Goal: Task Accomplishment & Management: Complete application form

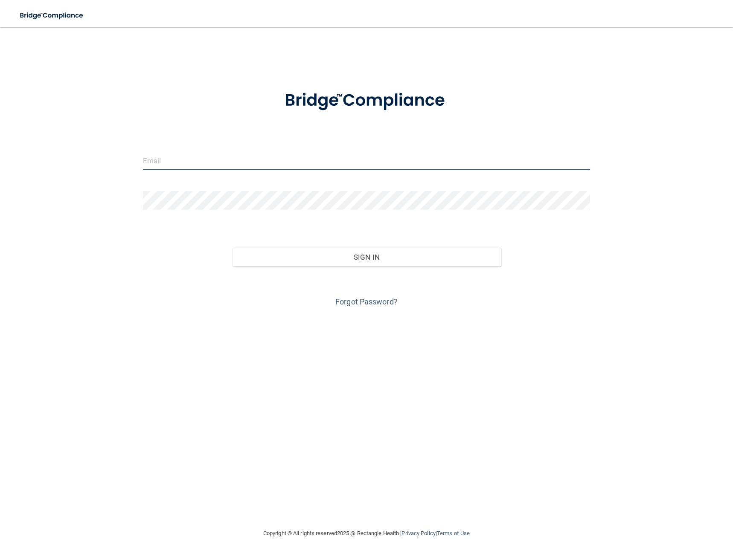
click at [214, 168] on input "email" at bounding box center [366, 160] width 447 height 19
type input "[EMAIL_ADDRESS][DOMAIN_NAME]"
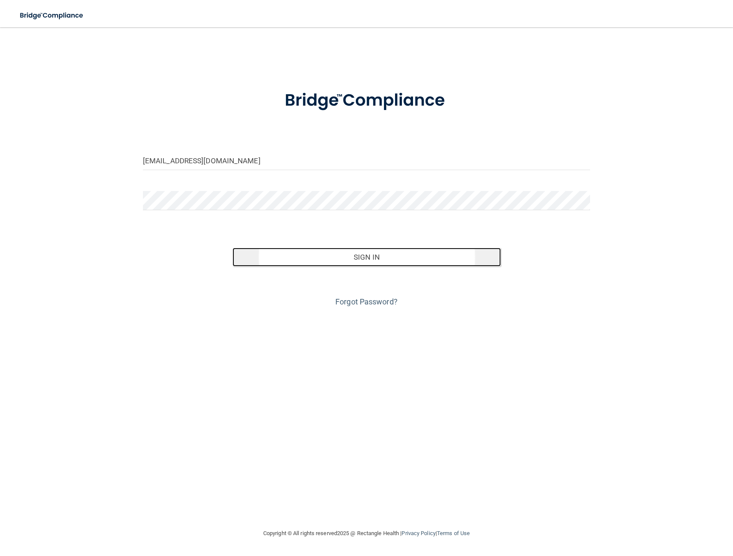
click at [369, 260] on button "Sign In" at bounding box center [367, 257] width 268 height 19
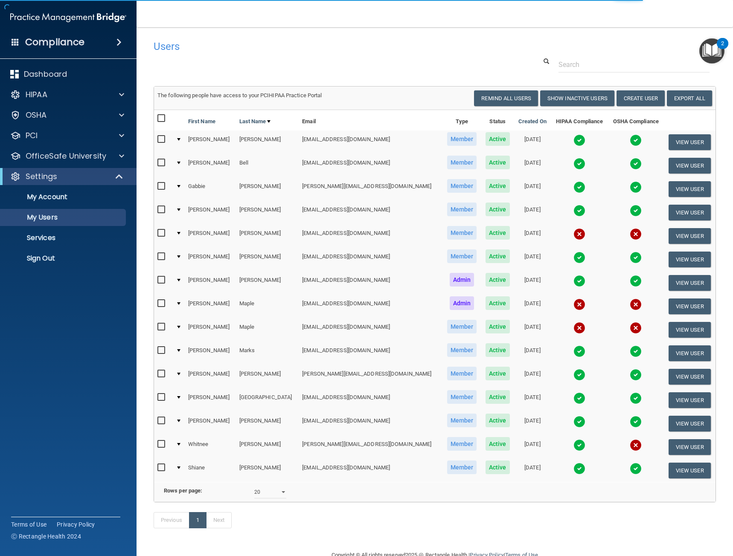
scroll to position [32, 0]
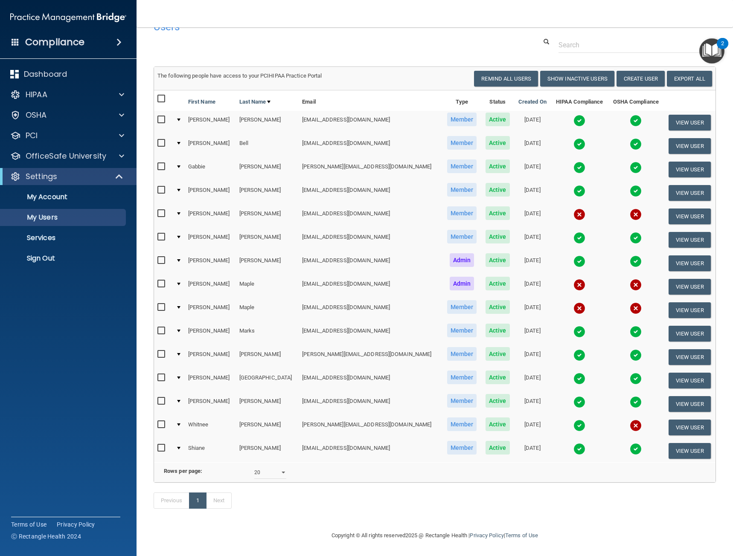
click at [288, 466] on div "10 20 30 40 all" at bounding box center [270, 472] width 45 height 13
click at [285, 468] on div "10 20 30 40 all" at bounding box center [270, 472] width 45 height 13
click at [283, 469] on select "10 20 30 40 all" at bounding box center [270, 472] width 32 height 13
select select "30"
click at [254, 466] on select "10 20 30 40 all" at bounding box center [270, 472] width 32 height 13
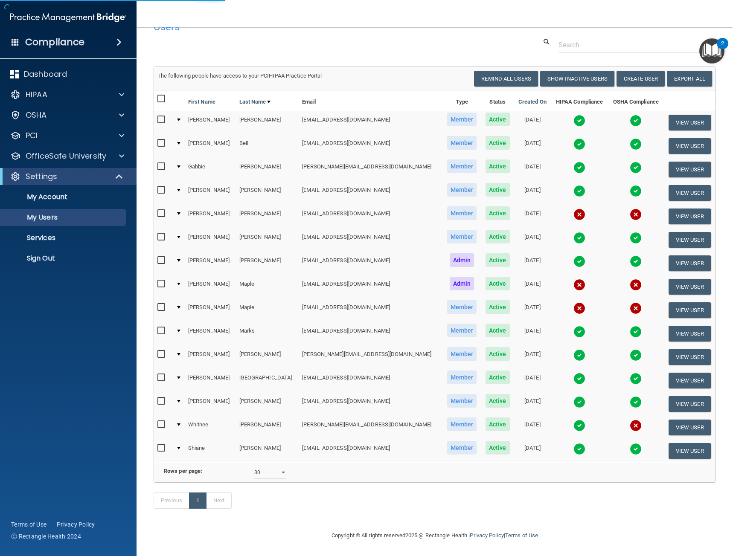
select select "30"
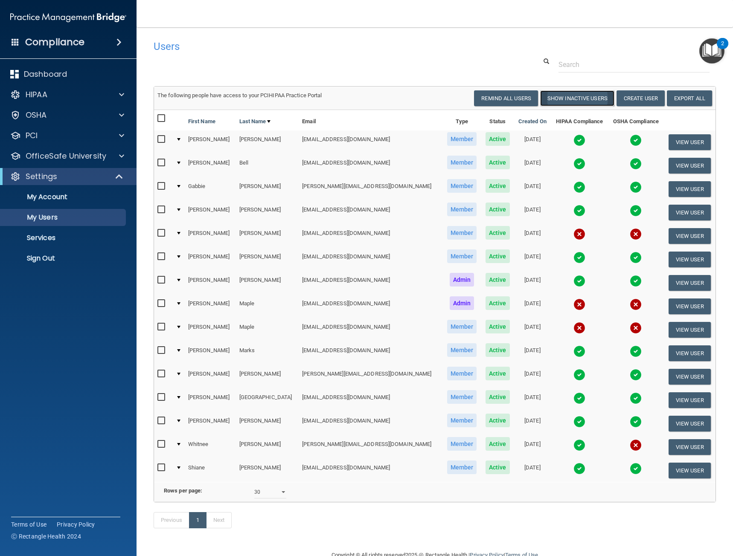
click at [578, 95] on button "Show Inactive Users" at bounding box center [577, 98] width 74 height 16
select select "30"
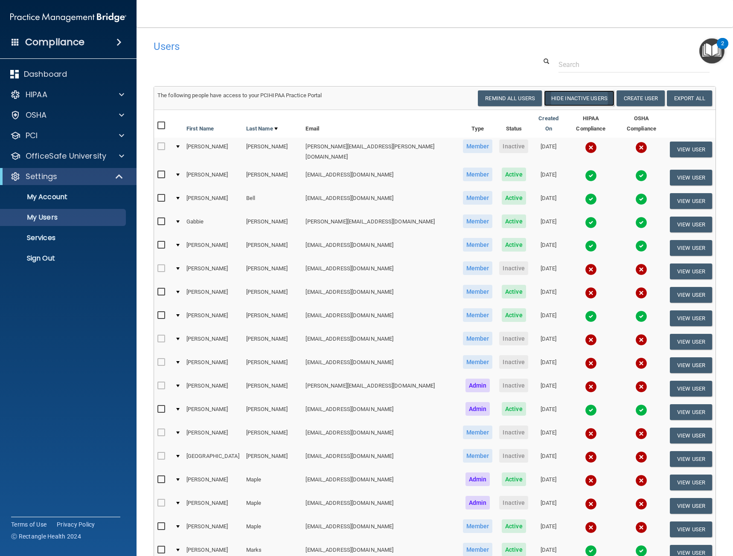
click at [577, 101] on button "Hide Inactive Users" at bounding box center [579, 98] width 70 height 16
select select "30"
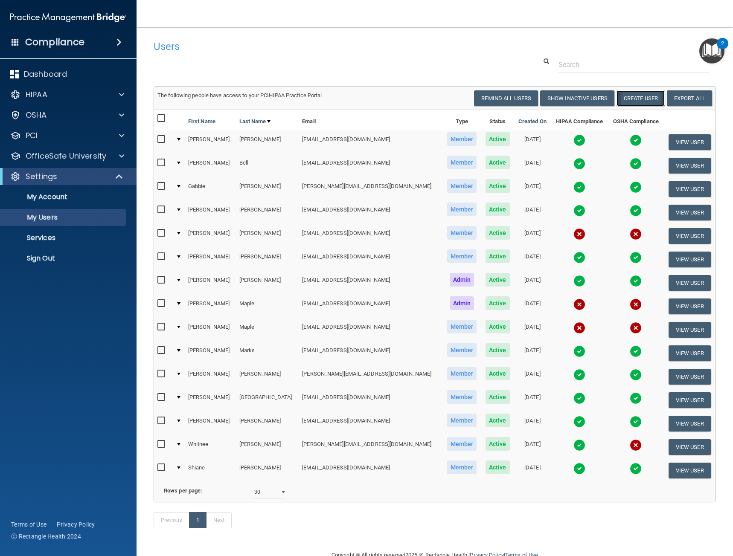
click at [634, 96] on button "Create User" at bounding box center [641, 98] width 48 height 16
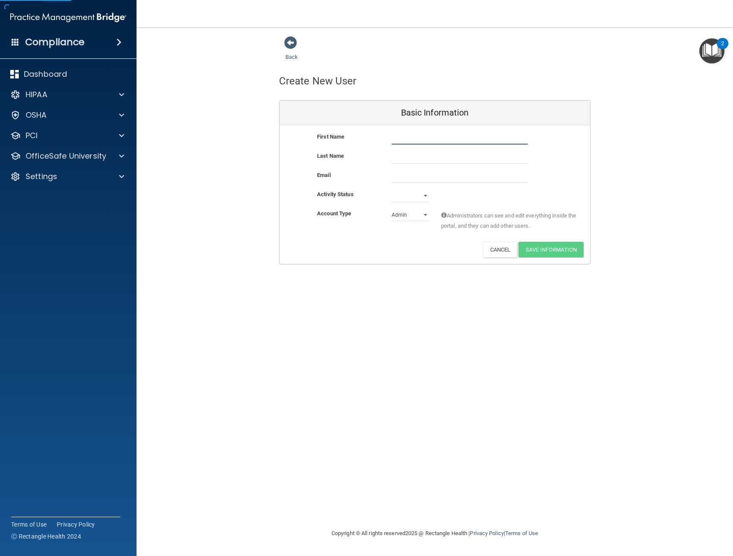
click at [409, 139] on input "text" at bounding box center [460, 138] width 136 height 13
type input "Mya"
type input "Trent"
paste input "myatrent43@gmail.com"
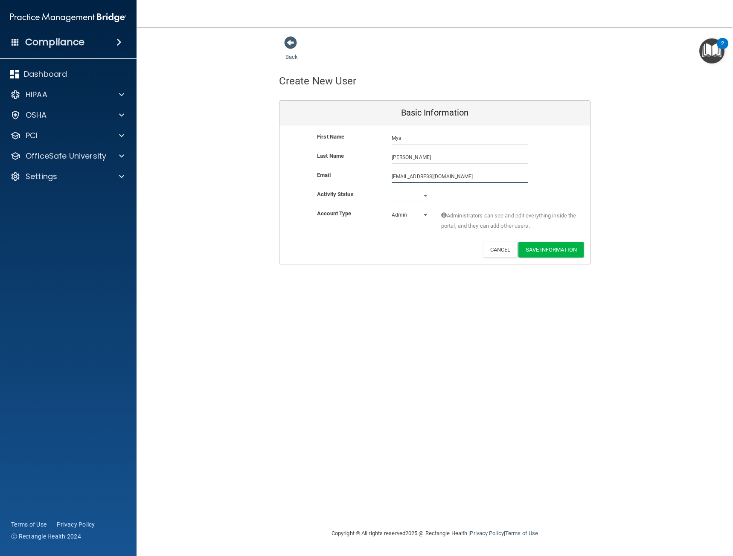
type input "myatrent43@gmail.com"
click at [422, 192] on select "Active Inactive" at bounding box center [410, 197] width 37 height 13
select select "active"
click at [392, 189] on select "Active Inactive" at bounding box center [410, 195] width 37 height 13
click at [423, 213] on select "Admin Member" at bounding box center [410, 215] width 37 height 13
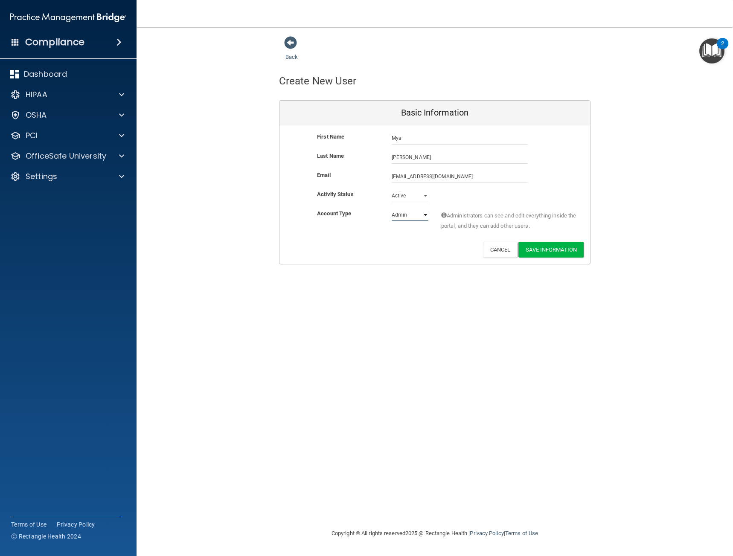
select select "practice_member"
click at [392, 209] on select "Admin Member" at bounding box center [410, 215] width 37 height 13
click at [570, 252] on button "Save Information" at bounding box center [550, 250] width 65 height 16
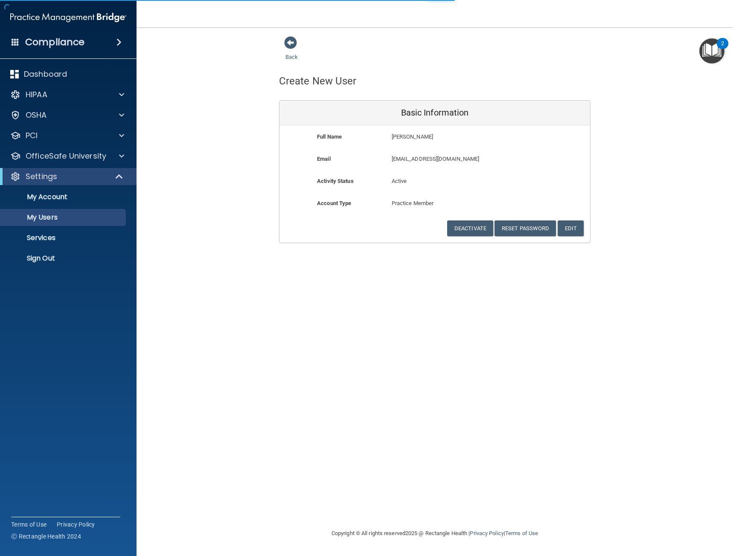
select select "20"
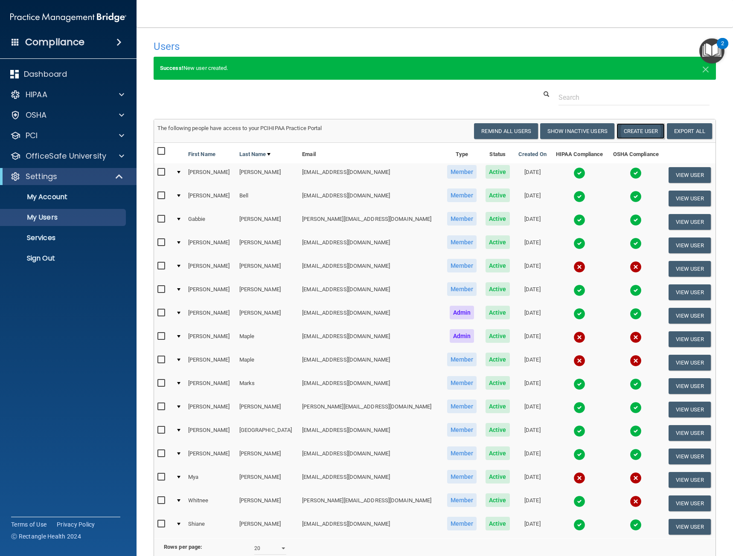
click at [632, 132] on button "Create User" at bounding box center [641, 131] width 48 height 16
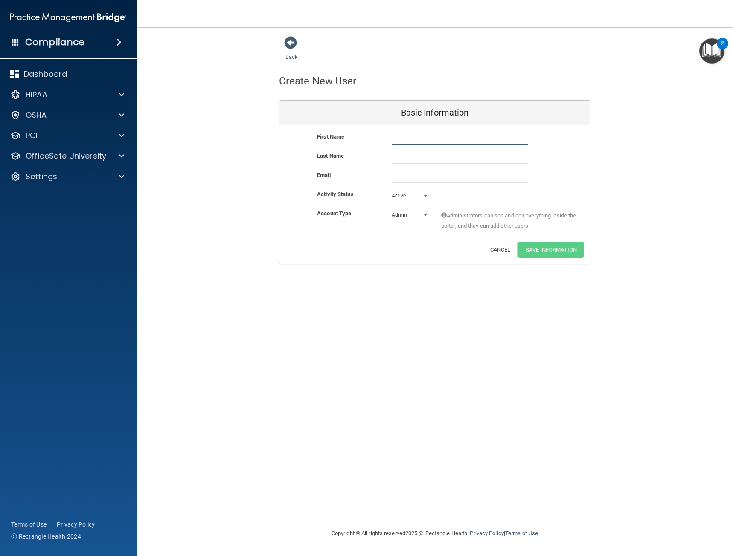
click at [436, 140] on input "text" at bounding box center [460, 138] width 136 height 13
type input "Ayva"
type input "Leon"
paste input "ayvaleon22@gmail.com"
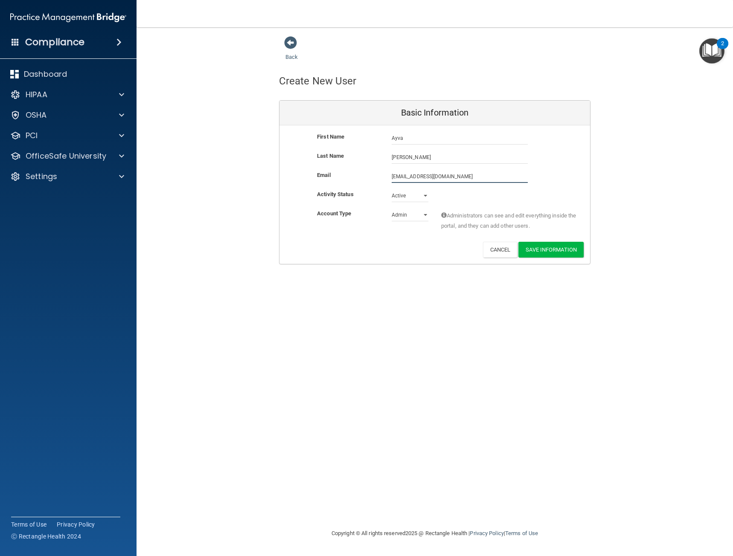
type input "ayvaleon22@gmail.com"
click at [426, 215] on select "Admin Member" at bounding box center [410, 215] width 37 height 13
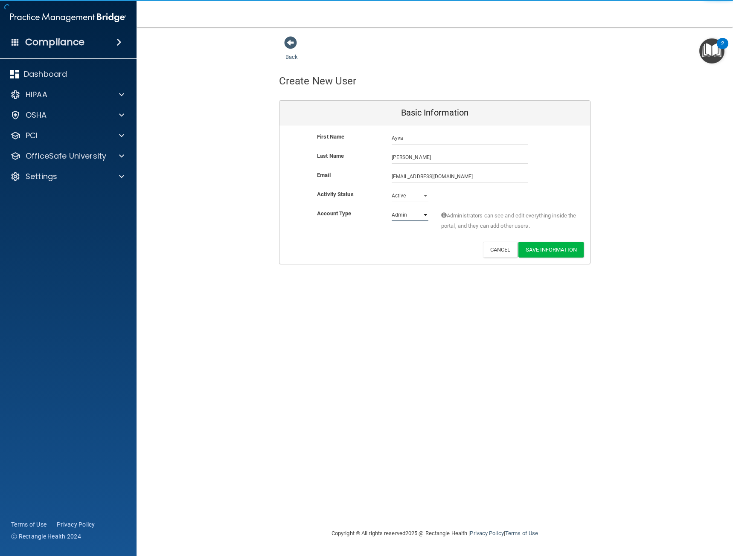
select select "practice_member"
click at [392, 209] on select "Admin Member" at bounding box center [410, 215] width 37 height 13
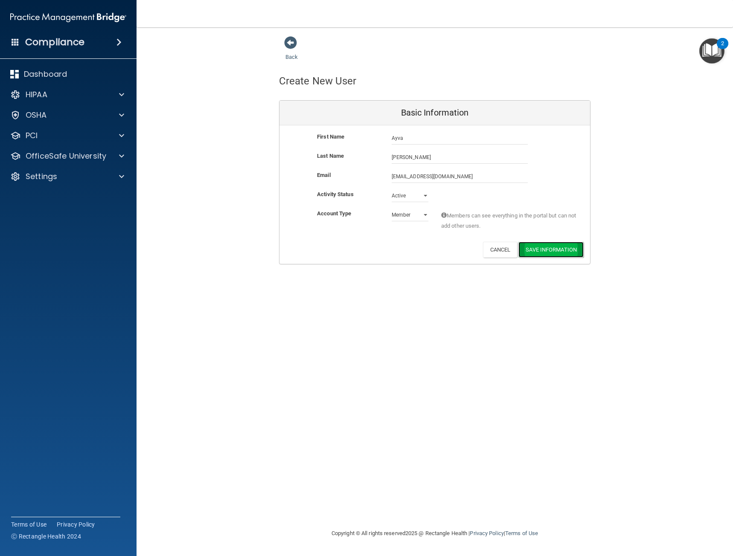
click at [540, 249] on button "Save Information" at bounding box center [550, 250] width 65 height 16
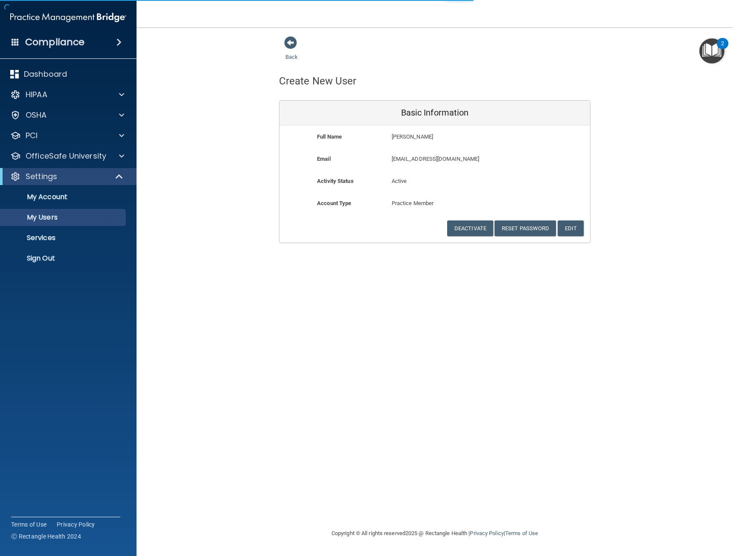
select select "20"
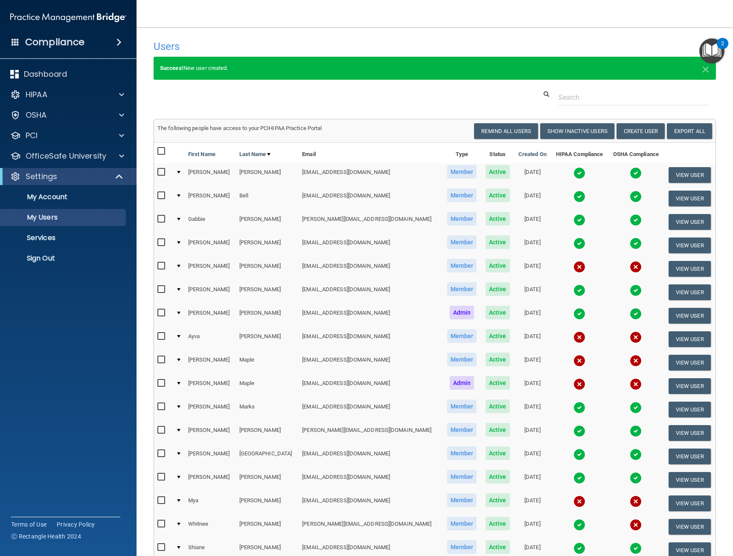
click at [180, 384] on div at bounding box center [178, 383] width 3 height 3
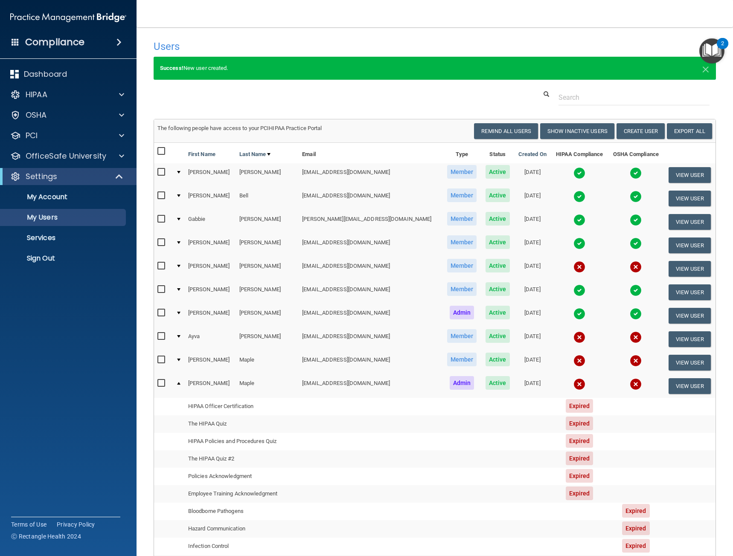
click at [183, 381] on td at bounding box center [178, 386] width 12 height 23
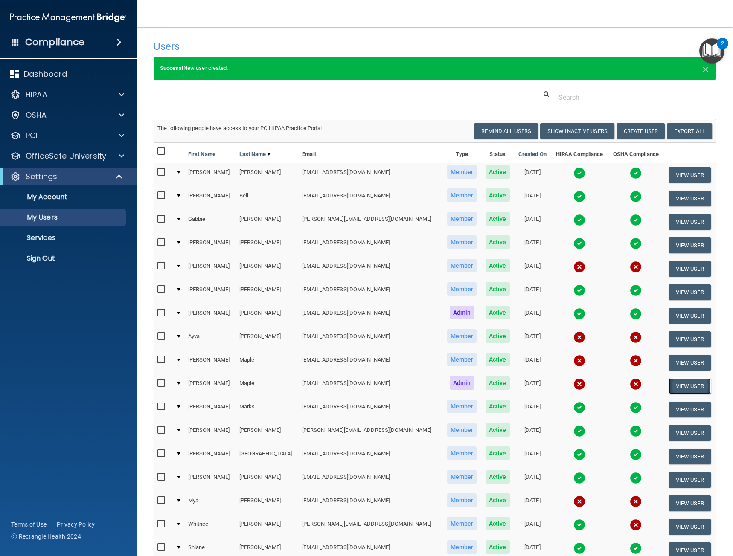
click at [675, 383] on button "View User" at bounding box center [690, 386] width 42 height 16
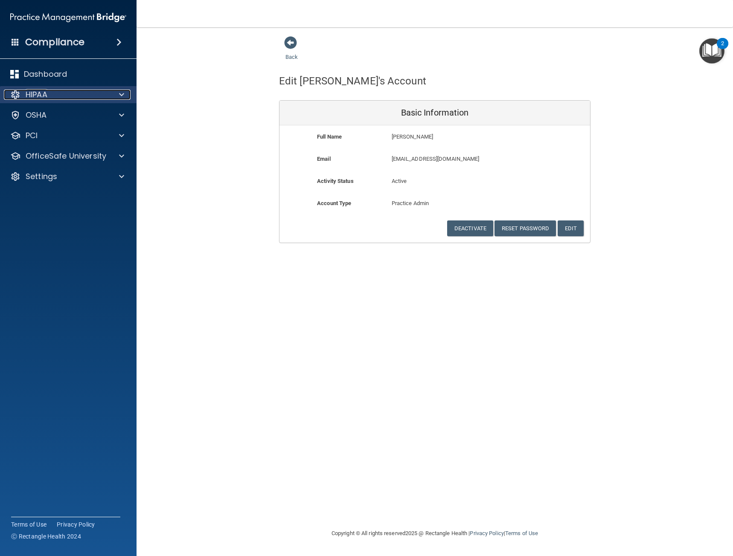
click at [65, 99] on div "HIPAA" at bounding box center [57, 95] width 106 height 10
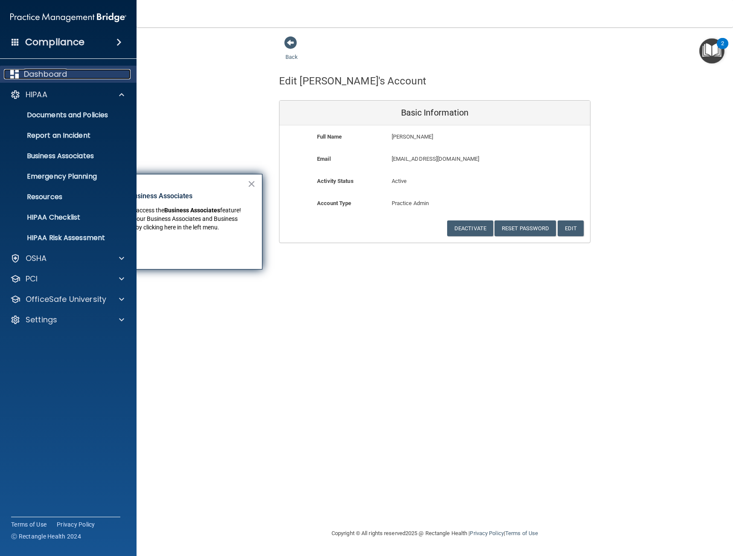
click at [50, 75] on p "Dashboard" at bounding box center [45, 74] width 43 height 10
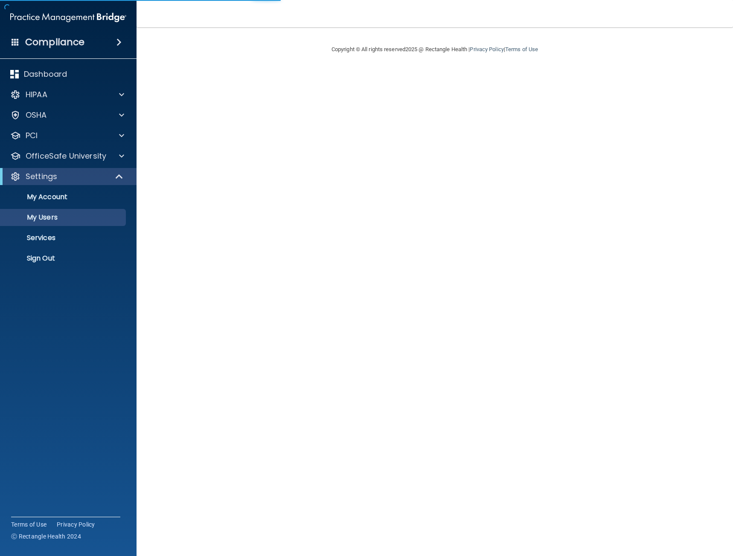
select select "20"
